Goal: Communication & Community: Answer question/provide support

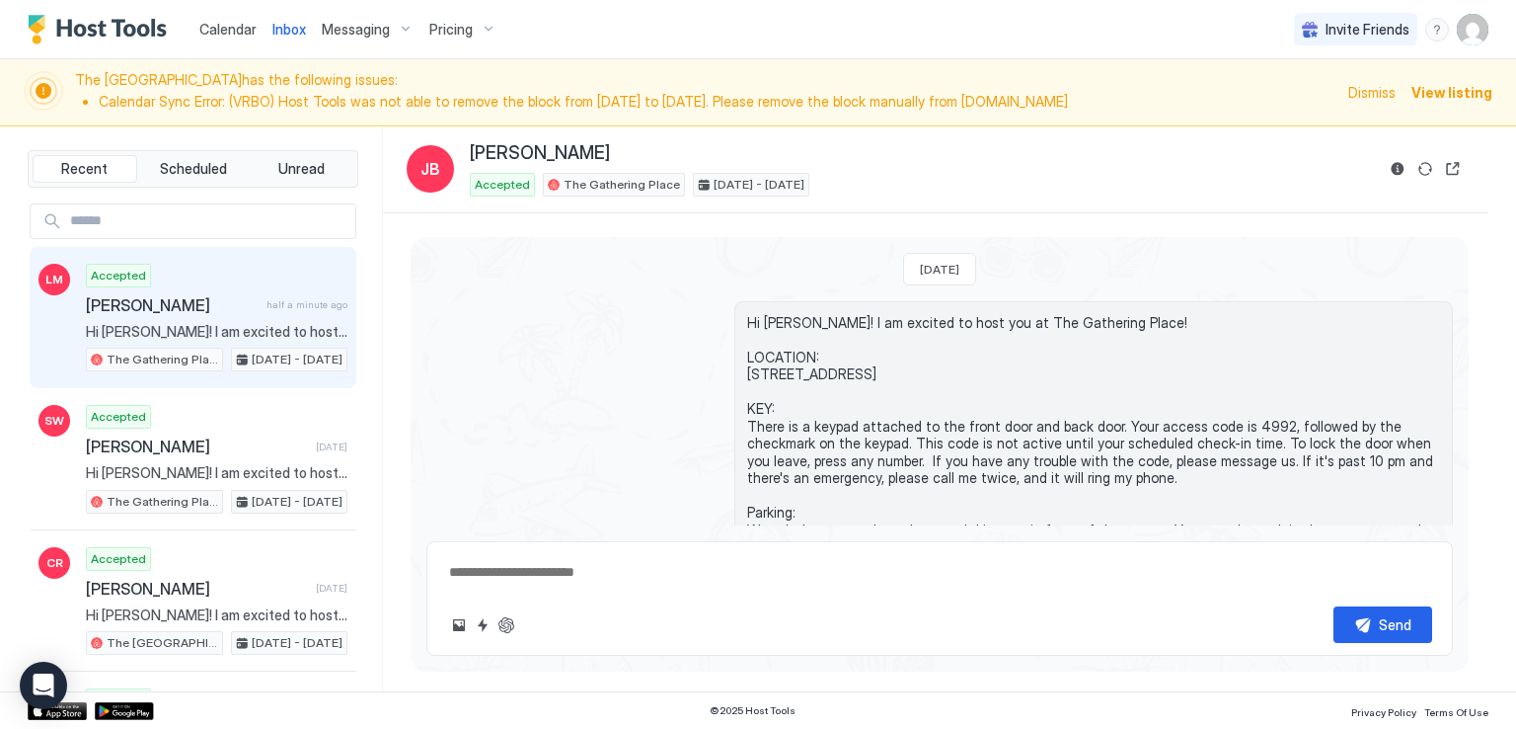
click at [195, 307] on span "[PERSON_NAME]" at bounding box center [172, 305] width 173 height 20
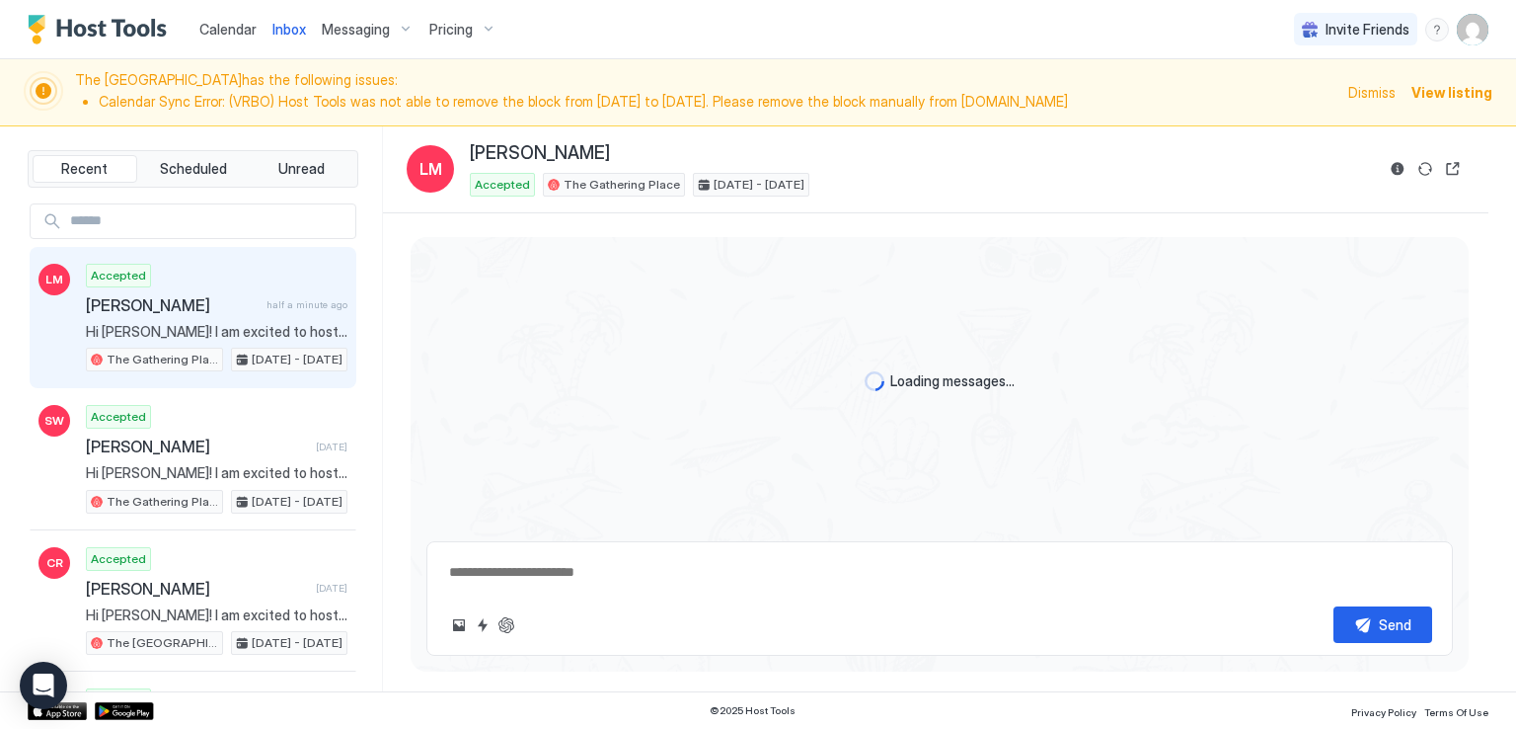
type textarea "*"
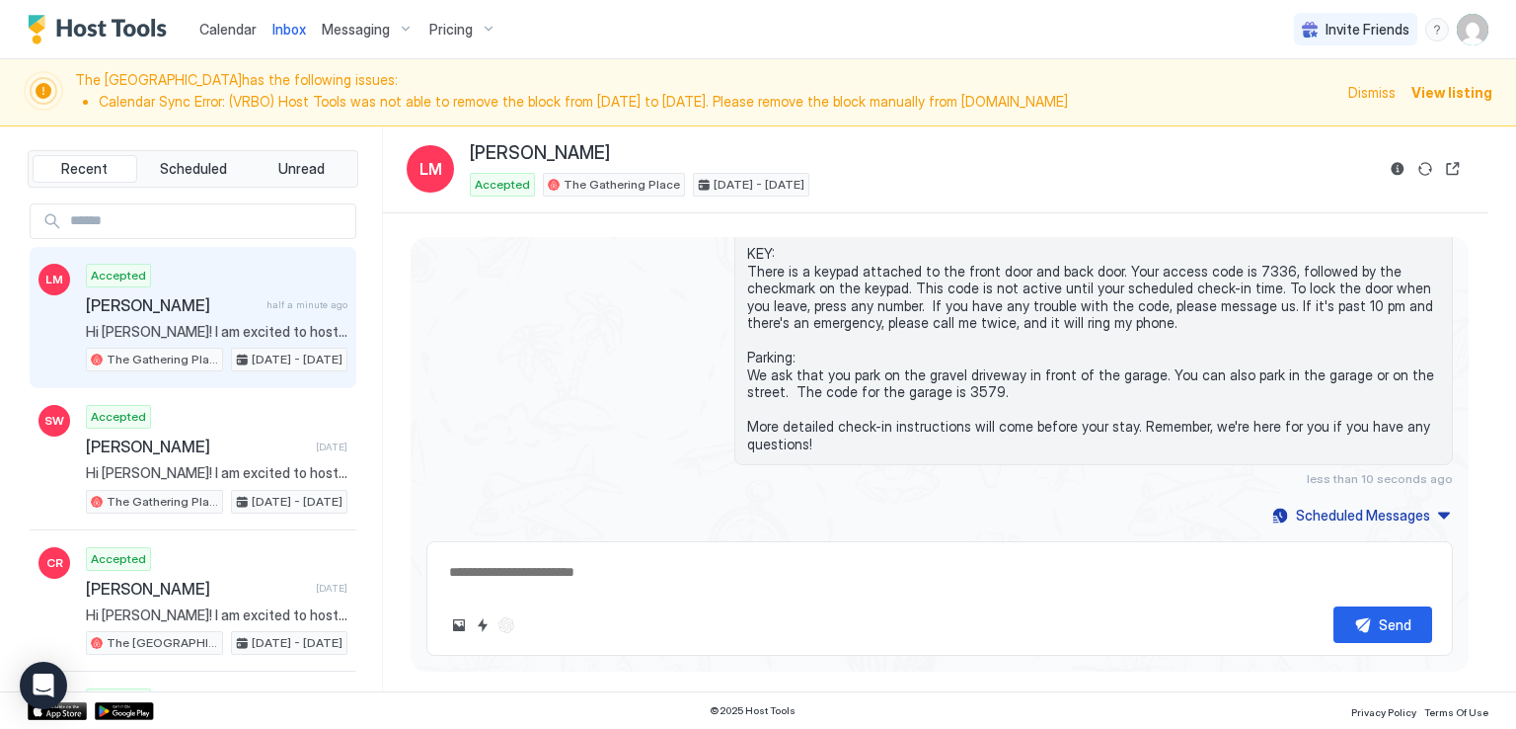
click at [628, 348] on div "Hi [PERSON_NAME]! I am excited to host you at The Gathering Place! LOCATION: [S…" at bounding box center [939, 316] width 1027 height 341
click at [830, 6] on div "Calendar Inbox Messaging Pricing Invite Friends RM" at bounding box center [758, 29] width 1516 height 59
click at [683, 25] on div "Calendar Inbox Messaging Pricing Invite Friends RM" at bounding box center [758, 29] width 1516 height 59
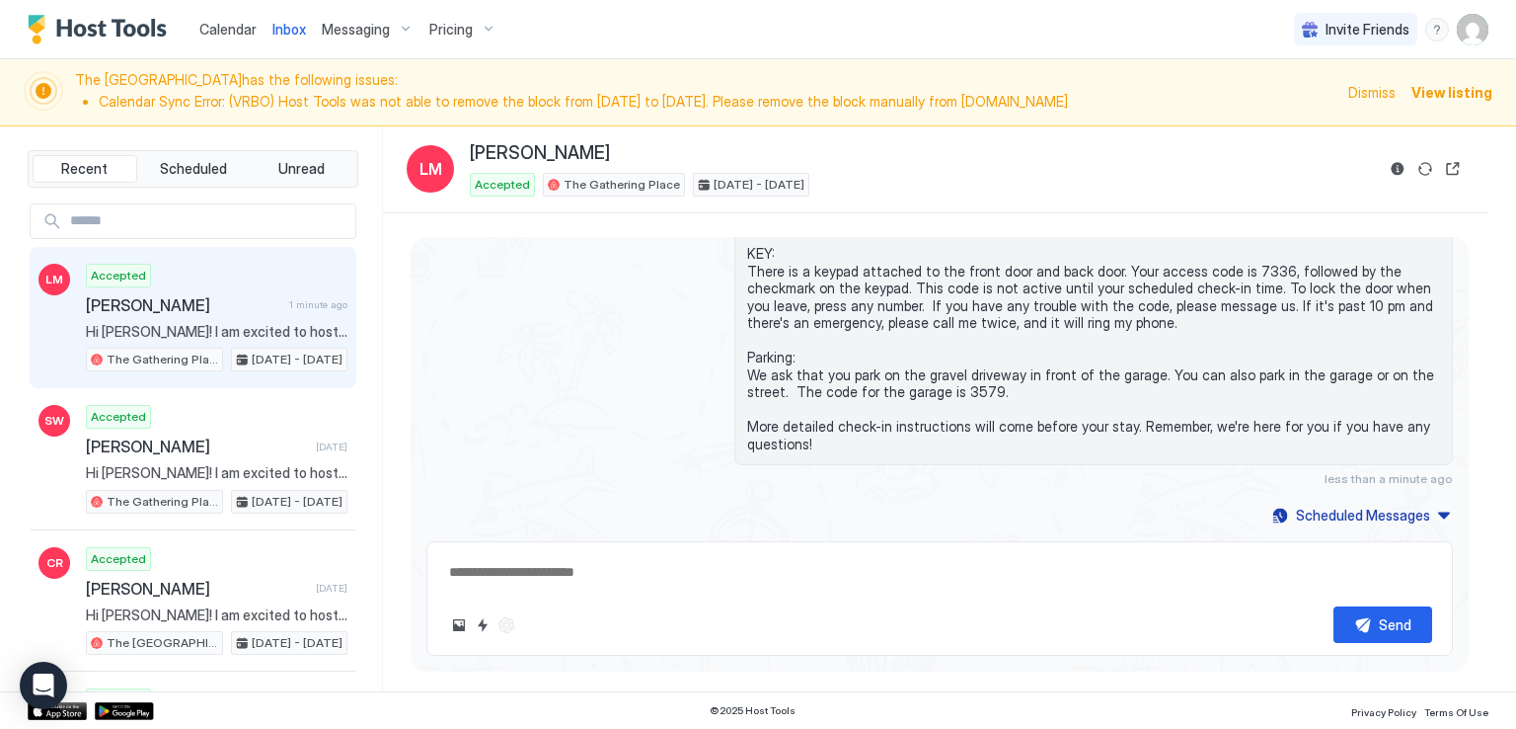
click at [682, 25] on div "Calendar Inbox Messaging Pricing Invite Friends RM" at bounding box center [758, 29] width 1516 height 59
